Goal: Find specific page/section: Find specific page/section

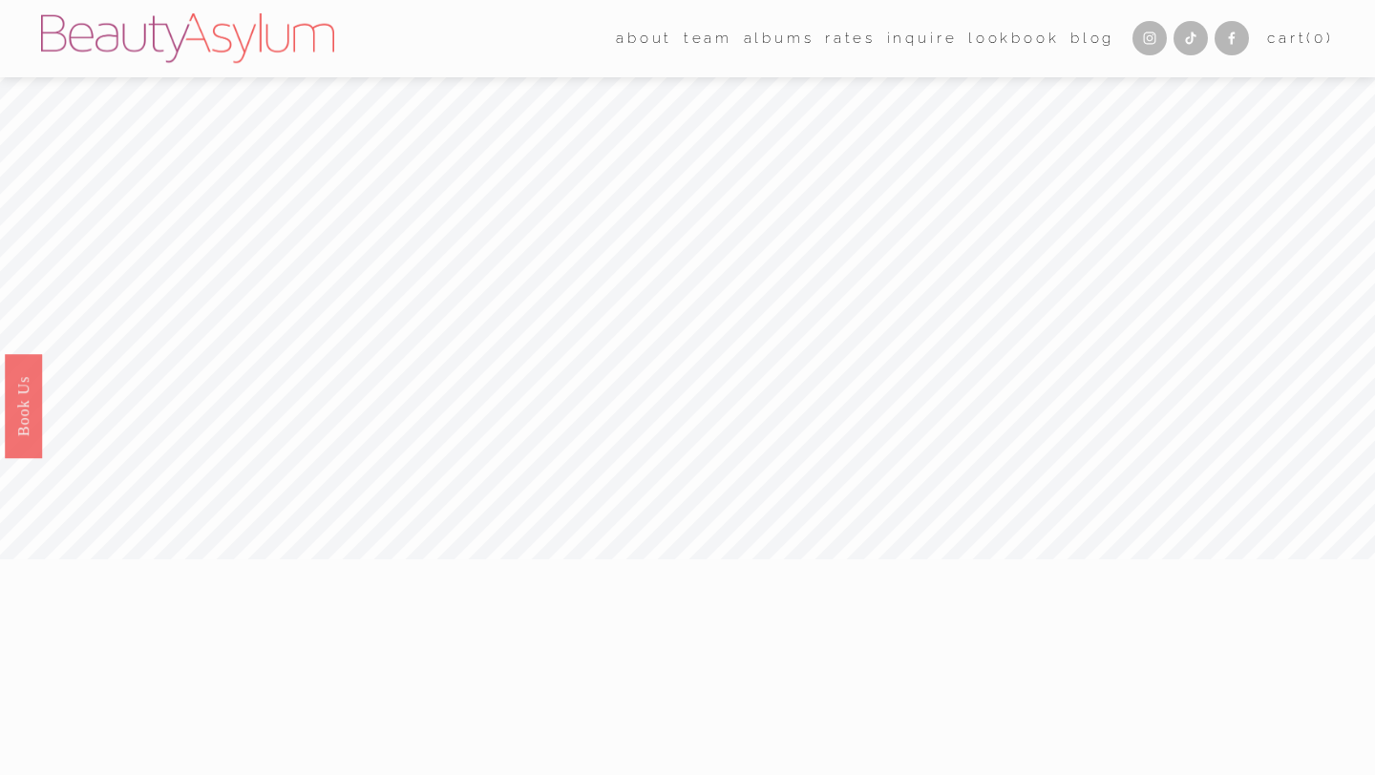
click at [0, 0] on span "Destination" at bounding box center [0, 0] width 0 height 0
